Goal: Task Accomplishment & Management: Manage account settings

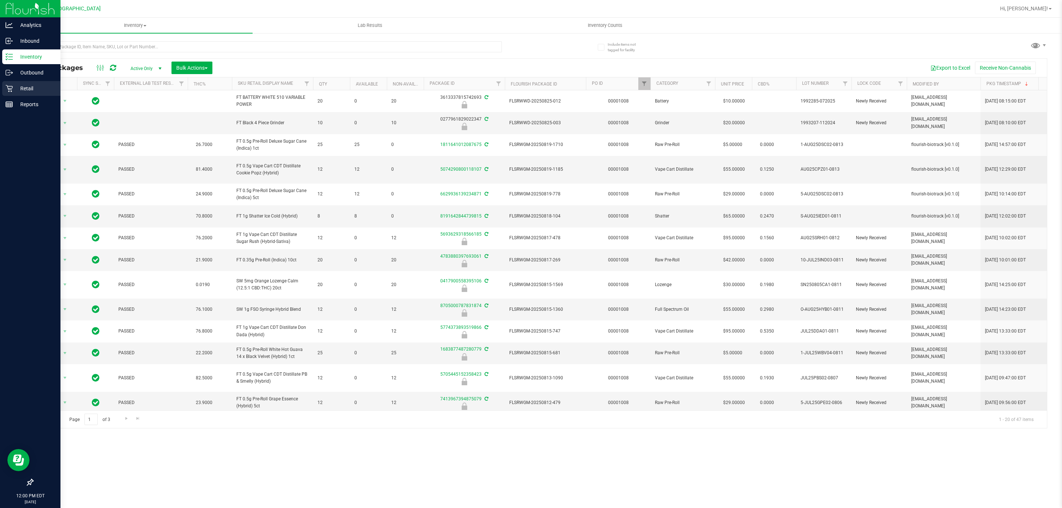
click at [32, 90] on p "Retail" at bounding box center [35, 88] width 44 height 9
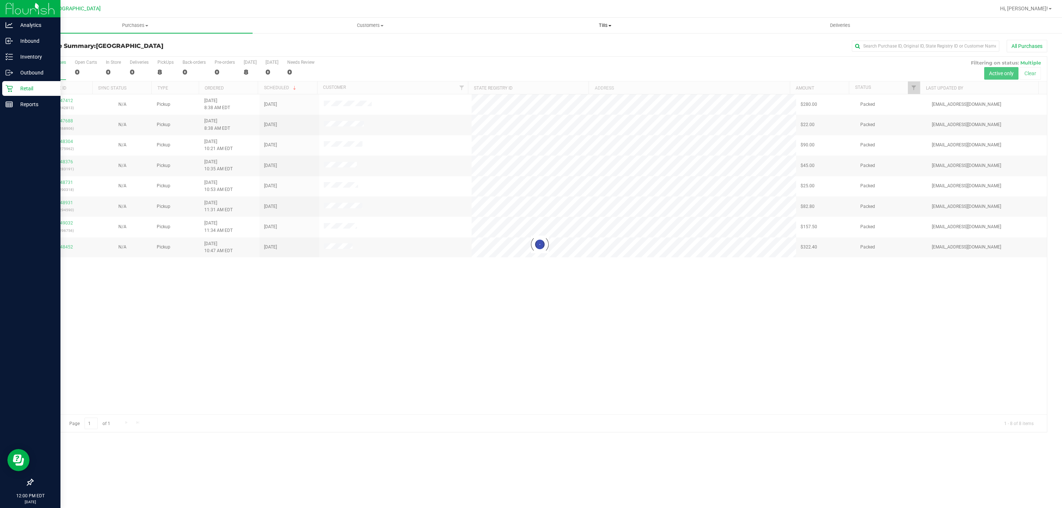
click at [598, 22] on span "Tills" at bounding box center [605, 25] width 234 height 7
click at [565, 46] on li "Manage tills" at bounding box center [604, 44] width 235 height 9
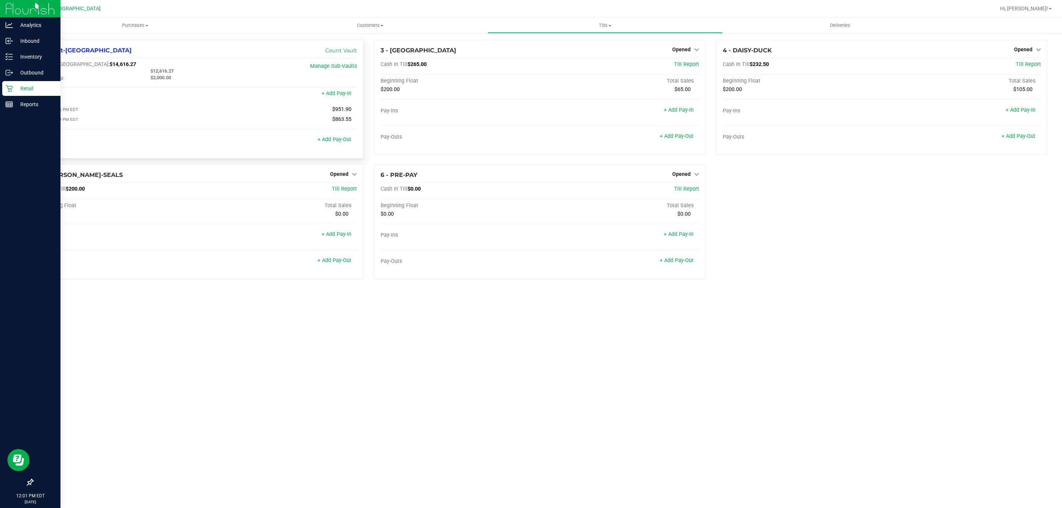
click at [166, 69] on span "$12,616.27" at bounding box center [161, 71] width 23 height 6
click at [109, 65] on span "$14,616.27" at bounding box center [122, 64] width 27 height 6
copy span "14,616.27"
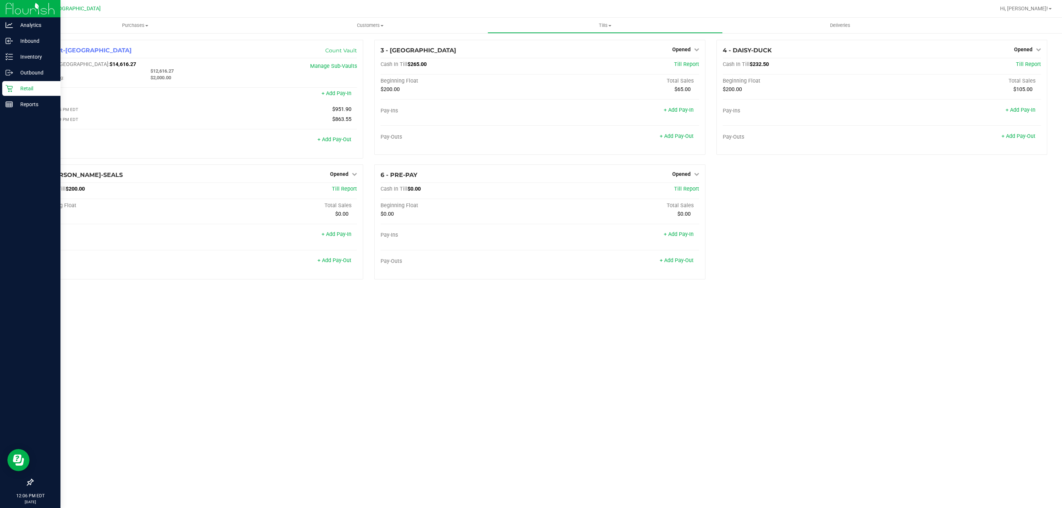
click at [12, 90] on icon at bounding box center [9, 88] width 7 height 7
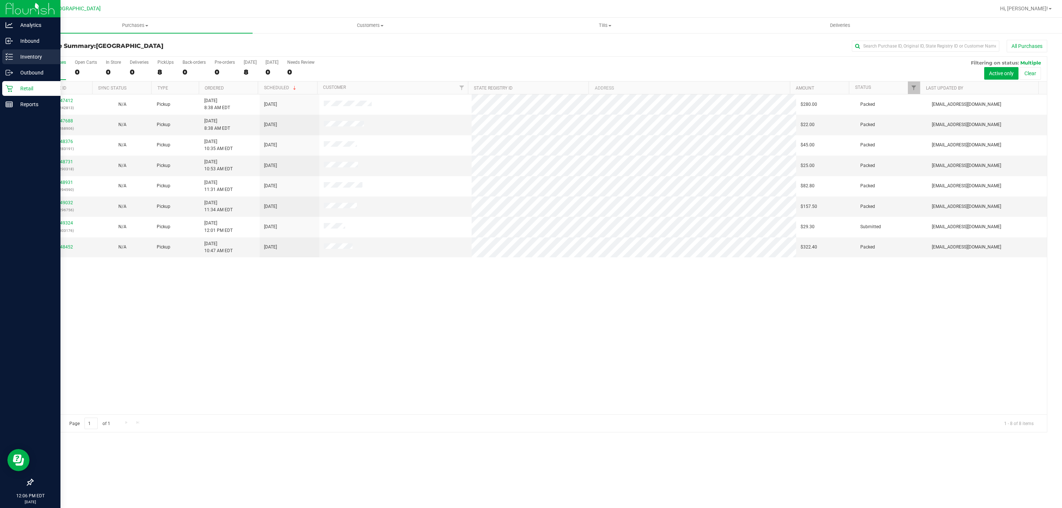
click at [17, 56] on p "Inventory" at bounding box center [35, 56] width 44 height 9
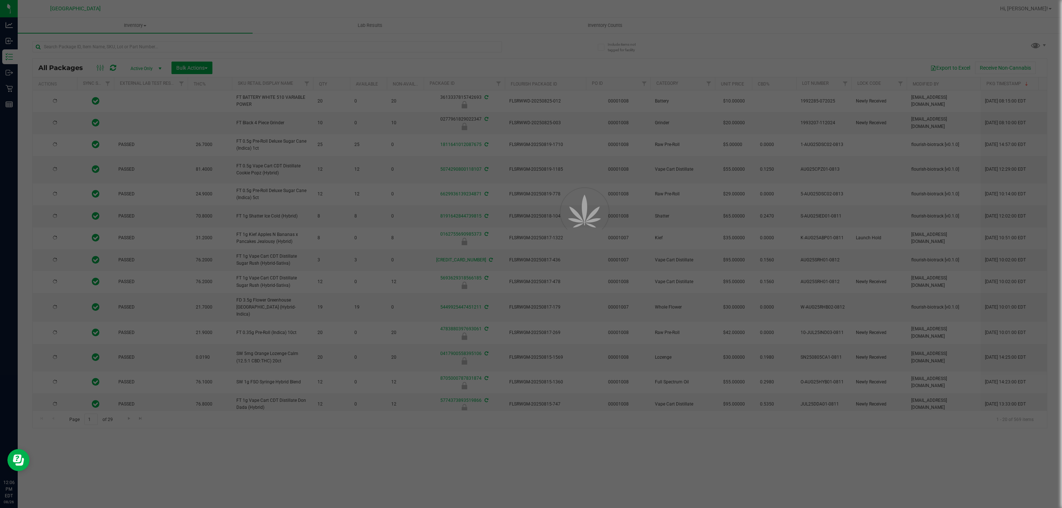
type input "[DATE]"
click at [261, 51] on div at bounding box center [531, 254] width 1062 height 508
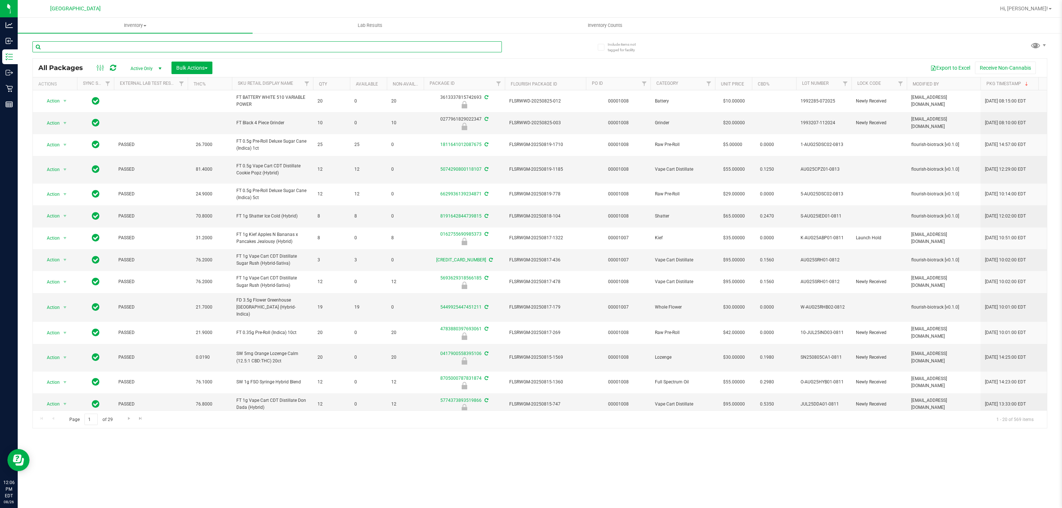
click at [264, 44] on input "text" at bounding box center [266, 46] width 469 height 11
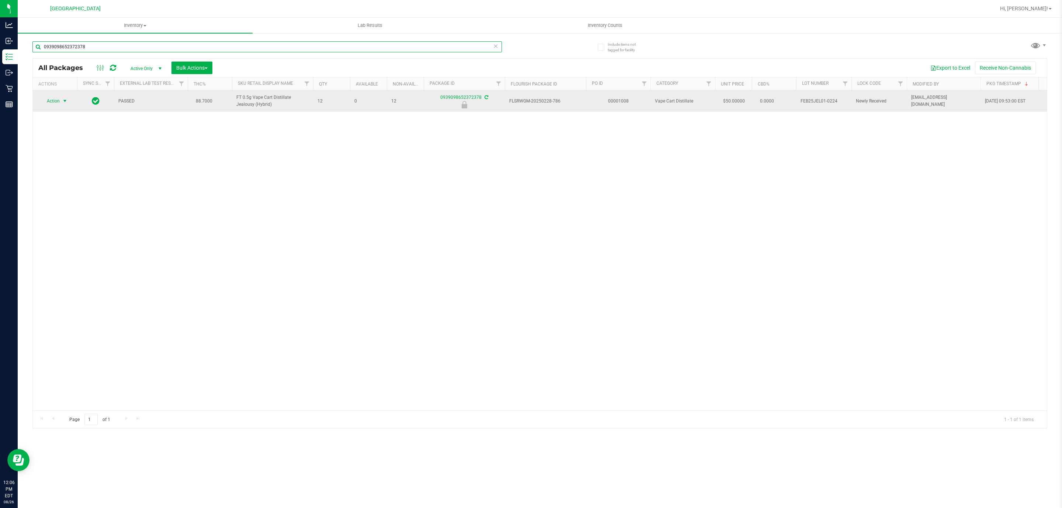
type input "0939098652372378"
click at [62, 104] on span "select" at bounding box center [65, 101] width 6 height 6
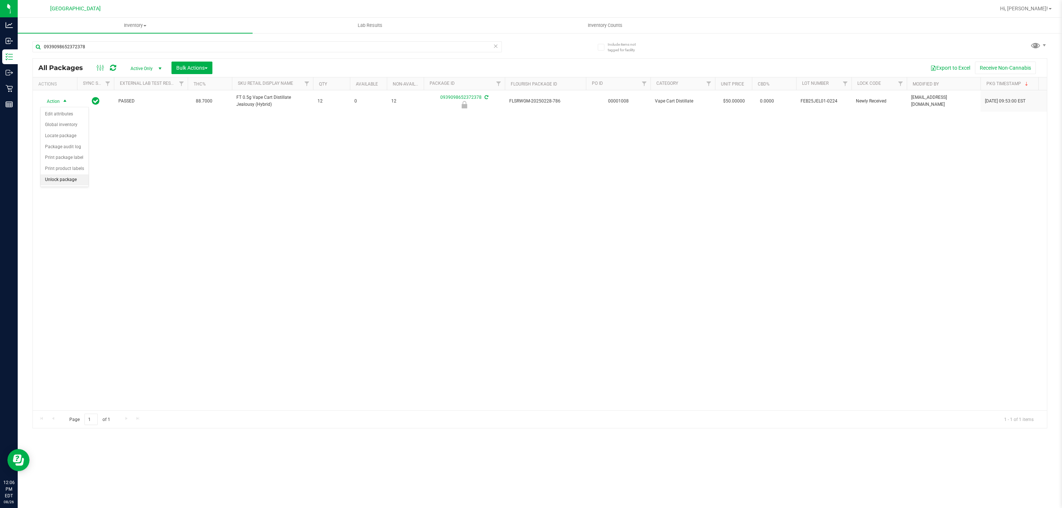
click at [60, 178] on li "Unlock package" at bounding box center [65, 179] width 48 height 11
click at [57, 102] on span "Action" at bounding box center [50, 101] width 20 height 10
click at [60, 168] on li "Lock package" at bounding box center [69, 168] width 57 height 11
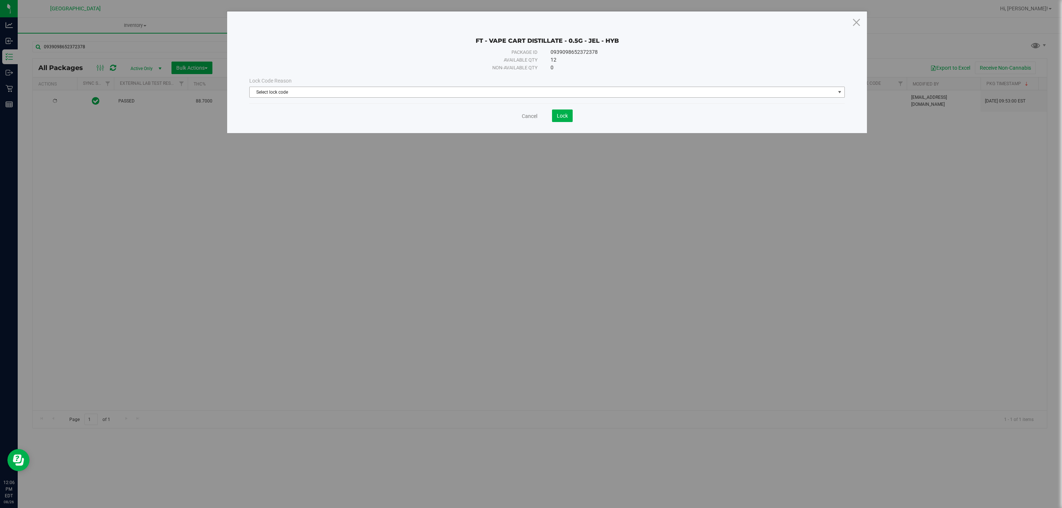
click at [510, 94] on span "Select lock code" at bounding box center [542, 92] width 585 height 10
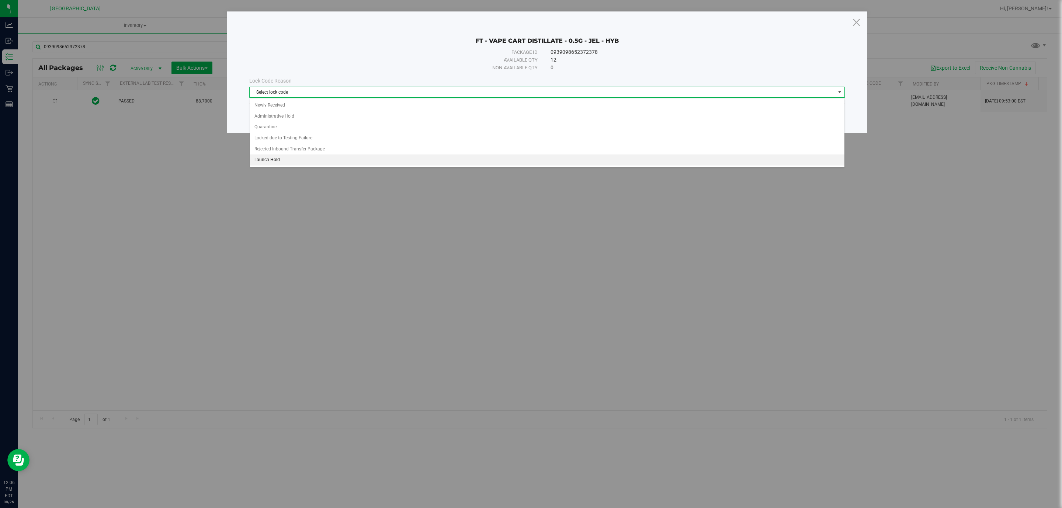
click at [288, 163] on li "Launch Hold" at bounding box center [547, 159] width 594 height 11
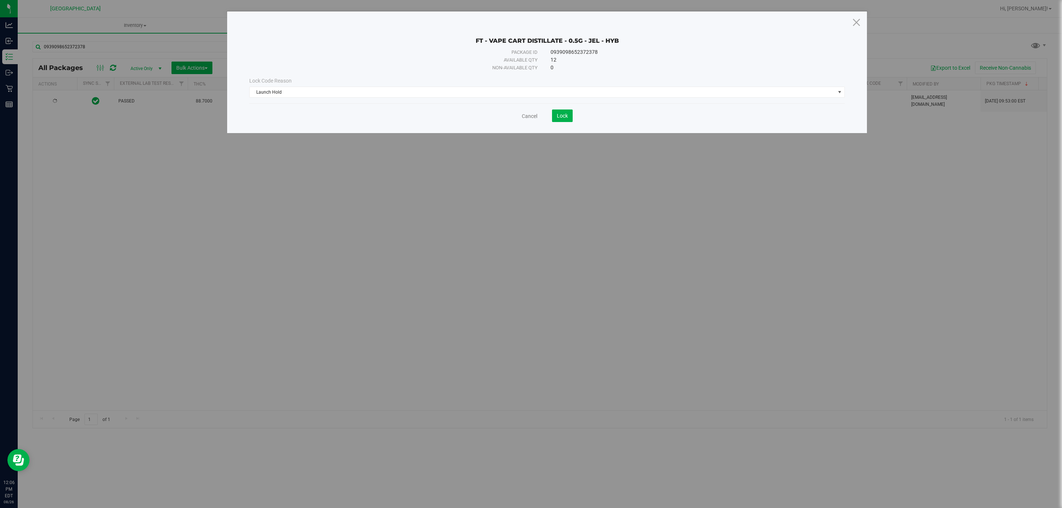
click at [563, 108] on div "Cancel Lock" at bounding box center [546, 113] width 595 height 18
click at [565, 123] on div "FT - VAPE CART DISTILLATE - 0.5G - JEL - HYB Package ID 0939098652372378 Availa…" at bounding box center [547, 72] width 640 height 122
click at [554, 112] on button "Lock" at bounding box center [562, 115] width 21 height 13
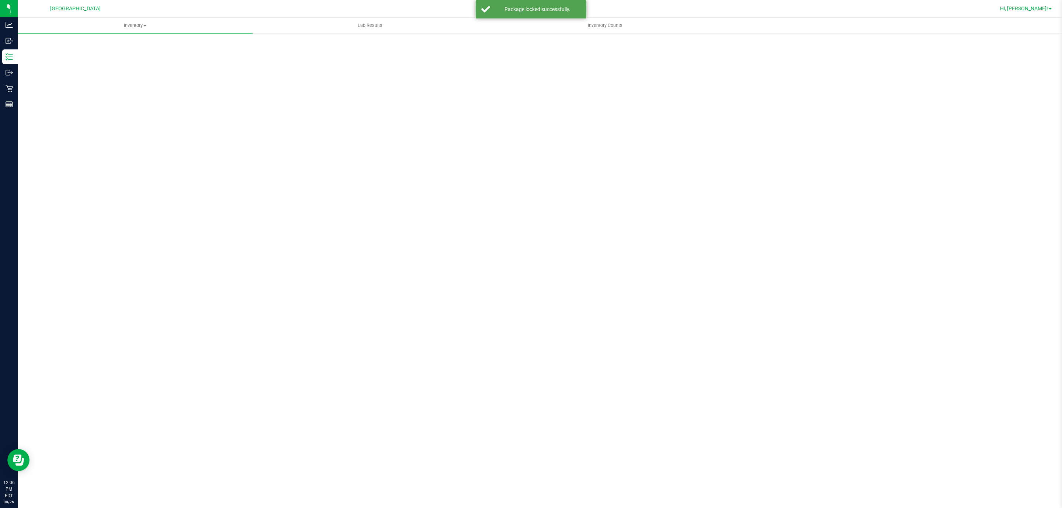
click at [1047, 6] on span "Hi, [PERSON_NAME]!" at bounding box center [1024, 9] width 48 height 6
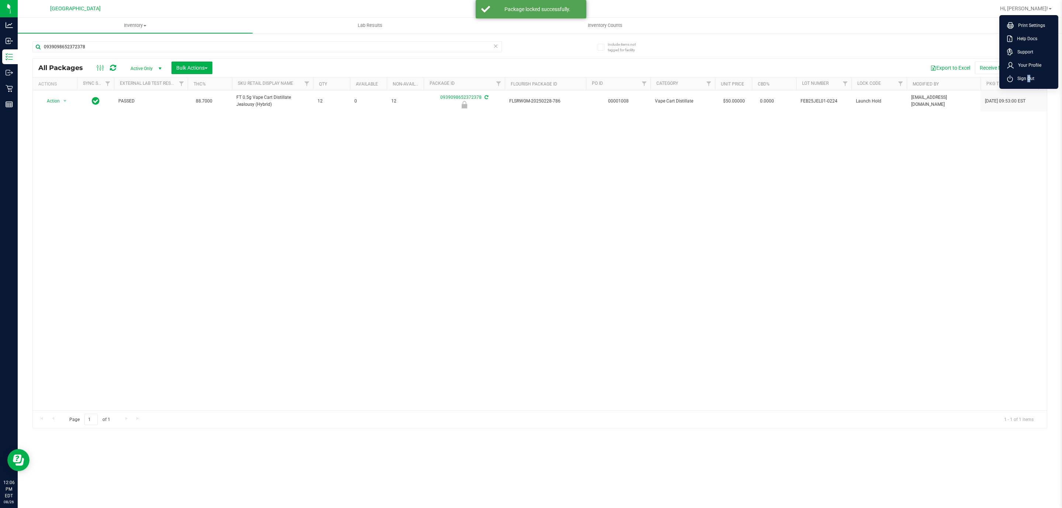
click at [1026, 75] on span "Sign Out" at bounding box center [1023, 78] width 21 height 7
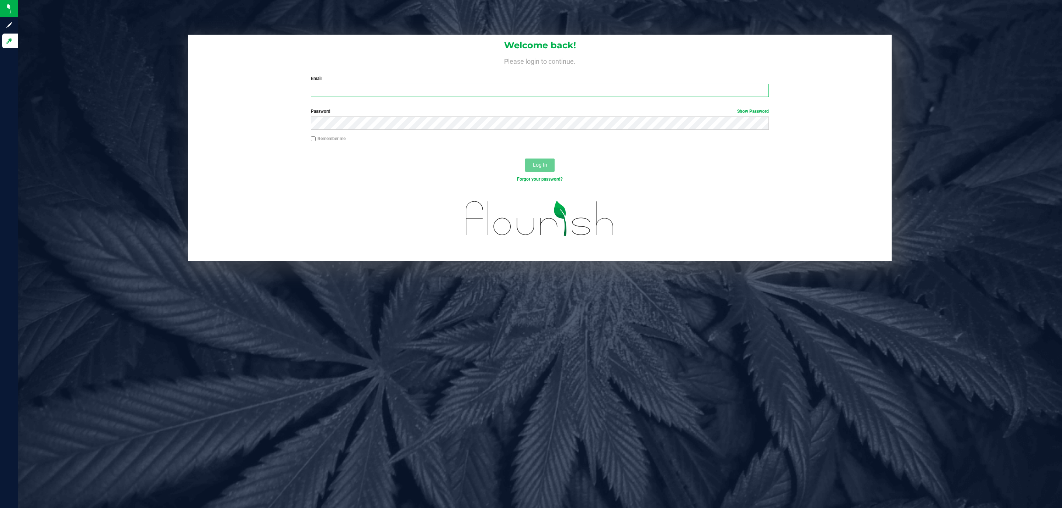
click at [422, 88] on input "Email" at bounding box center [540, 90] width 458 height 13
type input "[EMAIL_ADDRESS][DOMAIN_NAME]"
click at [525, 159] on button "Log In" at bounding box center [539, 165] width 29 height 13
